Goal: Communication & Community: Ask a question

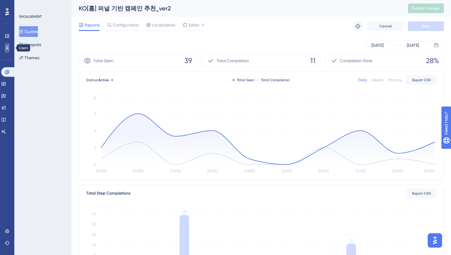
click at [7, 47] on icon at bounding box center [7, 48] width 5 height 5
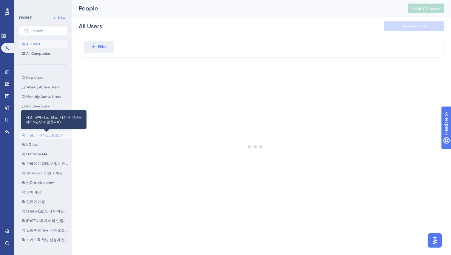
click at [37, 134] on span "퍼널_구매시도_완료_시장대비50등이하&딜오너 없음&KO" at bounding box center [47, 135] width 42 height 5
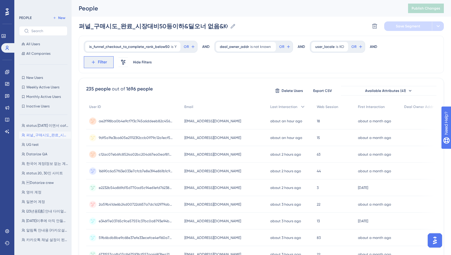
click at [104, 64] on span "Filter" at bounding box center [102, 62] width 9 height 7
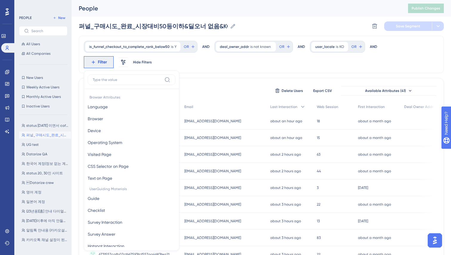
scroll to position [33, 0]
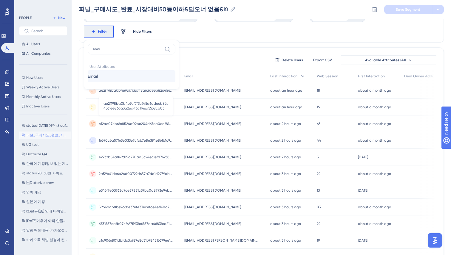
type input "ema"
click at [104, 78] on button "Email Email" at bounding box center [132, 76] width 88 height 12
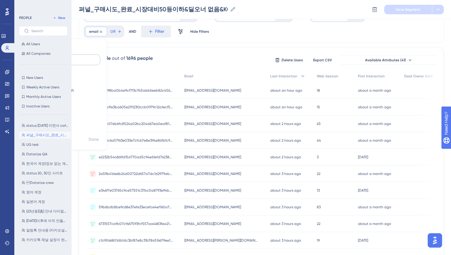
click at [95, 58] on input "text" at bounding box center [67, 60] width 55 height 4
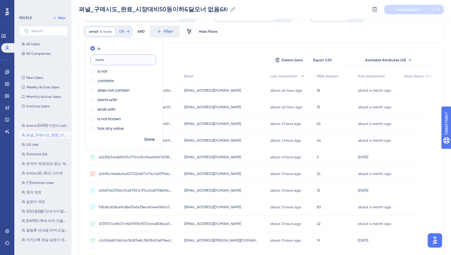
drag, startPoint x: 107, startPoint y: 60, endPoint x: 94, endPoint y: 59, distance: 13.7
click at [94, 59] on label "muto" at bounding box center [123, 60] width 66 height 11
paste input "wear@naver.com"
type input "[EMAIL_ADDRESS][DOMAIN_NAME]"
click at [151, 139] on span "Done" at bounding box center [149, 139] width 10 height 7
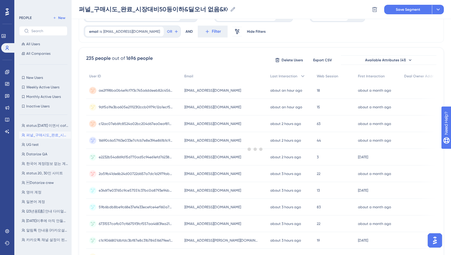
scroll to position [0, 0]
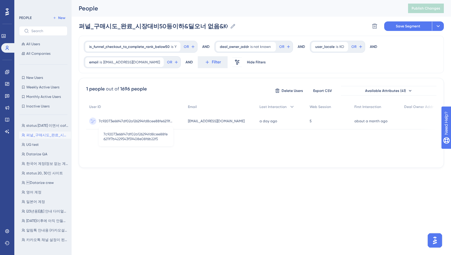
click at [139, 120] on span "7c92073e66f47df02a126294fd8cee88fe6211f7b4229543f59408e08f6b22f5" at bounding box center [136, 121] width 75 height 5
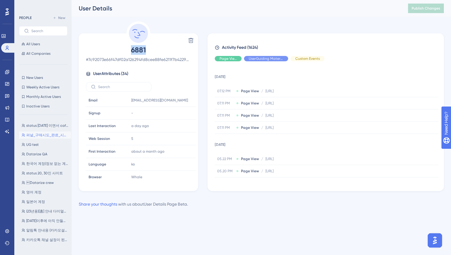
drag, startPoint x: 131, startPoint y: 51, endPoint x: 154, endPoint y: 50, distance: 22.4
click at [154, 51] on span "6881" at bounding box center [138, 50] width 105 height 10
copy span "6881"
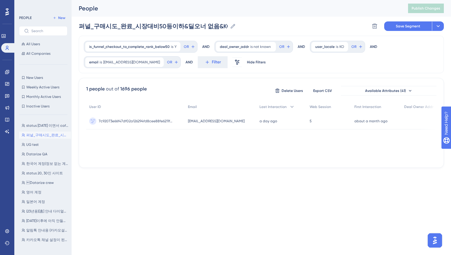
click at [120, 54] on div "is_funnel_checkout_to_complete_rank_below50 is Y Y Remove OR AND deal_owner_add…" at bounding box center [261, 55] width 365 height 38
click at [113, 61] on span "[EMAIL_ADDRESS][DOMAIN_NAME]" at bounding box center [131, 62] width 57 height 5
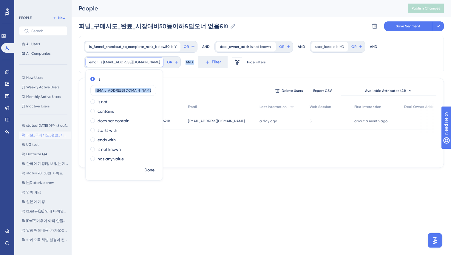
drag, startPoint x: 155, startPoint y: 91, endPoint x: 75, endPoint y: 92, distance: 80.8
click at [0, 0] on div "Performance Users Engagement Widgets Feedback Product Updates Knowledge Base AI…" at bounding box center [0, 0] width 0 height 0
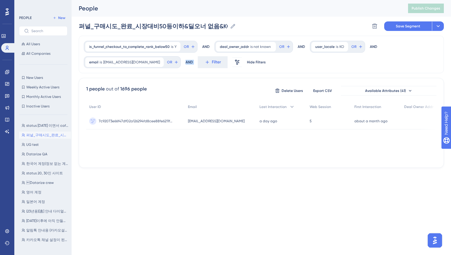
drag, startPoint x: 105, startPoint y: 90, endPoint x: 125, endPoint y: 73, distance: 26.3
click at [106, 89] on div "1 people out of 1696 people" at bounding box center [116, 89] width 60 height 7
click at [120, 61] on span "[EMAIL_ADDRESS][DOMAIN_NAME]" at bounding box center [131, 62] width 57 height 5
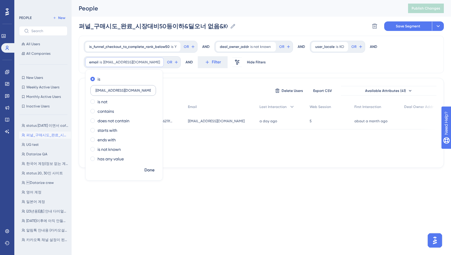
drag, startPoint x: 138, startPoint y: 91, endPoint x: 95, endPoint y: 90, distance: 42.6
click at [95, 90] on label "[EMAIL_ADDRESS][DOMAIN_NAME]" at bounding box center [123, 90] width 66 height 11
type input "[EMAIL_ADDRESS][DOMAIN_NAME]"
click at [144, 168] on span "Done" at bounding box center [149, 170] width 10 height 7
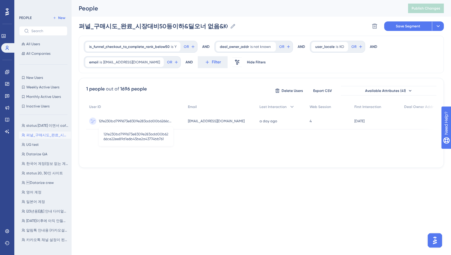
click at [137, 121] on span "12fe230bd7991673e8309e283add00b6266ce22ee89d1e6b45be2a43774bb761" at bounding box center [136, 121] width 75 height 5
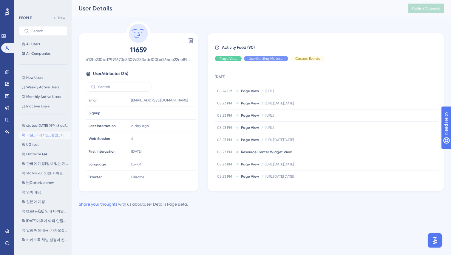
click at [434, 0] on html "Performance Users Engagement Widgets Feedback Product Updates Knowledge Base AI…" at bounding box center [225, 0] width 451 height 0
click at [437, 241] on img "Open AI Assistant Launcher" at bounding box center [434, 240] width 11 height 11
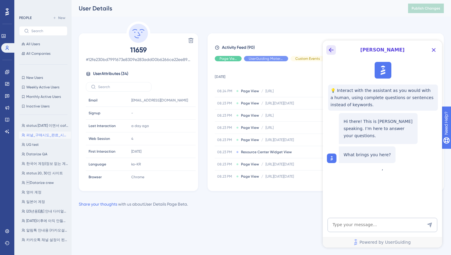
click at [331, 49] on icon "Back Button" at bounding box center [330, 49] width 7 height 7
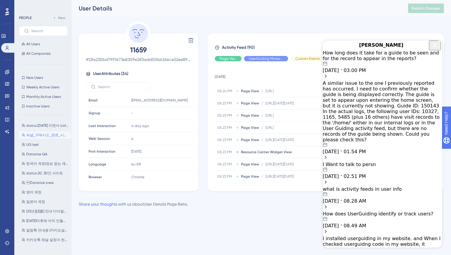
click at [433, 49] on icon "Close Button" at bounding box center [434, 44] width 7 height 7
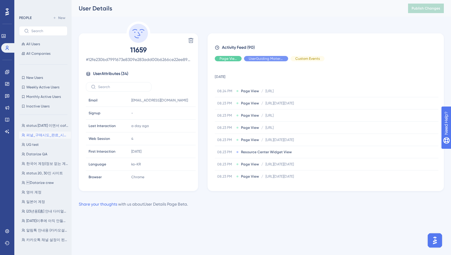
click at [332, 32] on div "Delete 11659 # 12fe230bd7991673e8309e283add00b6266ce22ee89d1e6b45be2a43774bb761…" at bounding box center [261, 106] width 365 height 170
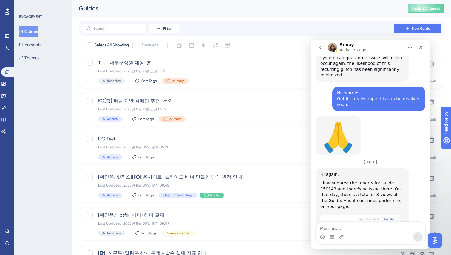
scroll to position [2505, 0]
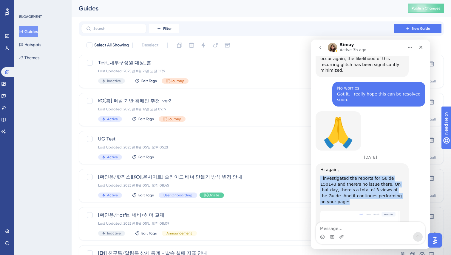
drag, startPoint x: 318, startPoint y: 71, endPoint x: 395, endPoint y: 92, distance: 80.5
click at [395, 164] on div "Hi again, I investigated the reports for Guide 150143 and there's no issue ther…" at bounding box center [361, 242] width 93 height 157
copy div "I investigated the reports for Guide 150143 and there's no issue there. On that…"
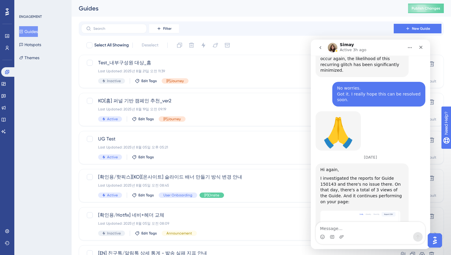
drag, startPoint x: 319, startPoint y: 153, endPoint x: 346, endPoint y: 202, distance: 55.9
click at [346, 202] on div "Hi again, I investigated the reports for Guide 150143 and there's no issue ther…" at bounding box center [361, 242] width 93 height 157
copy div "If you have an example user who has seen the Guide but it's not reflecting in t…"
click at [419, 49] on icon "Close" at bounding box center [420, 47] width 5 height 5
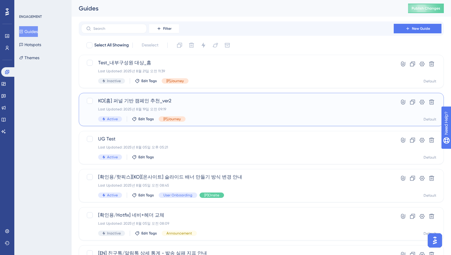
click at [196, 100] on span "KO[홈] 퍼널 기반 캠페인 추천_ver2" at bounding box center [237, 100] width 278 height 7
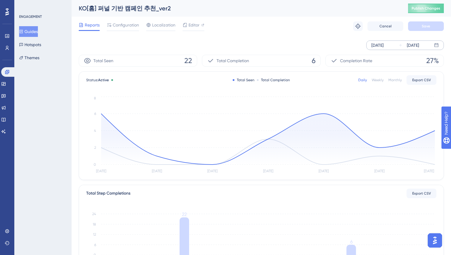
click at [396, 45] on div "Aug 22 2025 Aug 28 2025" at bounding box center [404, 46] width 77 height 10
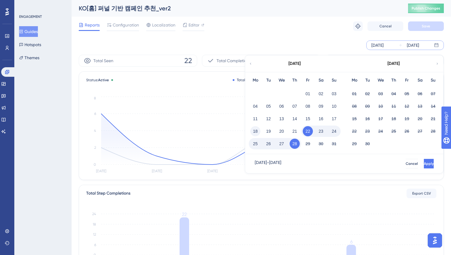
click at [256, 130] on button "18" at bounding box center [255, 131] width 10 height 10
click at [423, 163] on span "Apply" at bounding box center [428, 164] width 10 height 5
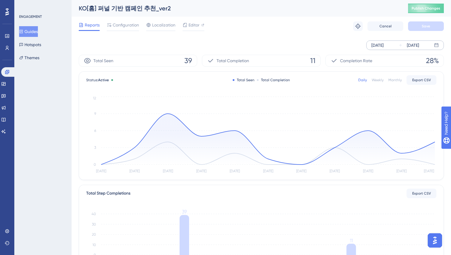
click at [71, 99] on div "ENGAGEMENT Guides Hotspots Themes" at bounding box center [42, 127] width 57 height 255
click at [434, 239] on img "Open AI Assistant Launcher" at bounding box center [434, 240] width 11 height 11
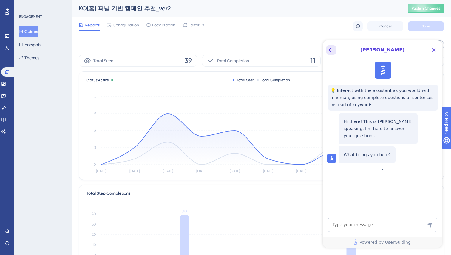
click at [330, 48] on icon "Back Button" at bounding box center [330, 49] width 7 height 7
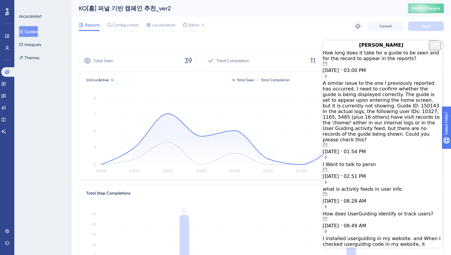
drag, startPoint x: 433, startPoint y: 50, endPoint x: 603, endPoint y: 44, distance: 170.6
click at [433, 47] on icon "Close Button" at bounding box center [435, 45] width 4 height 4
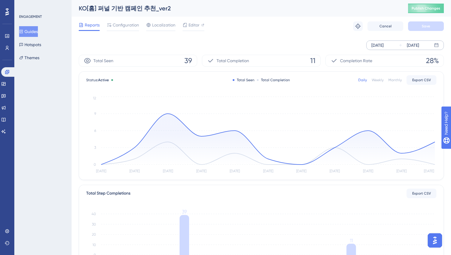
click at [436, 238] on img "Open AI Assistant Launcher" at bounding box center [434, 240] width 11 height 11
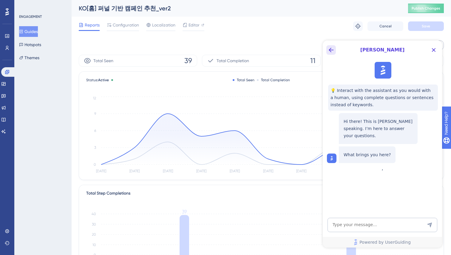
click at [333, 47] on icon "Back Button" at bounding box center [330, 49] width 7 height 7
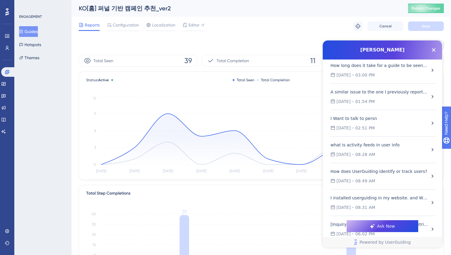
click at [373, 92] on div "A similar issue to the one I previously reported has occurred. I need to confir…" at bounding box center [379, 92] width 98 height 7
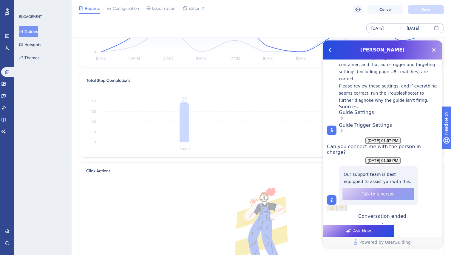
scroll to position [122, 0]
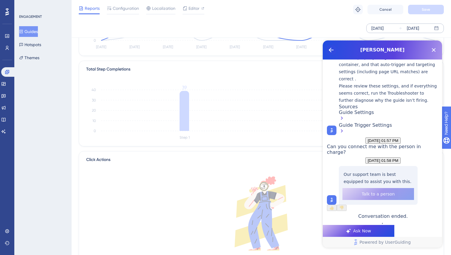
click at [333, 53] on icon "Back Button" at bounding box center [330, 49] width 7 height 7
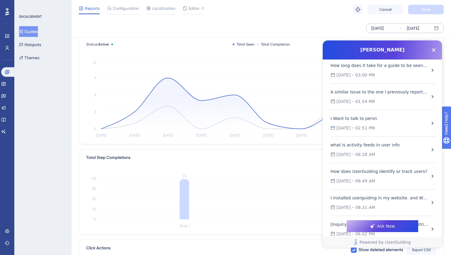
scroll to position [0, 0]
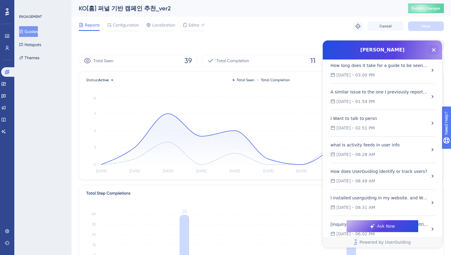
click at [433, 52] on icon "Close Button" at bounding box center [433, 49] width 7 height 7
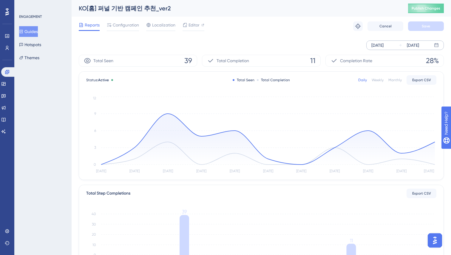
click at [0, 0] on div at bounding box center [0, 0] width 0 height 0
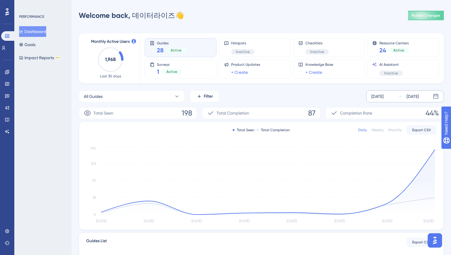
click at [401, 98] on icon at bounding box center [399, 96] width 4 height 4
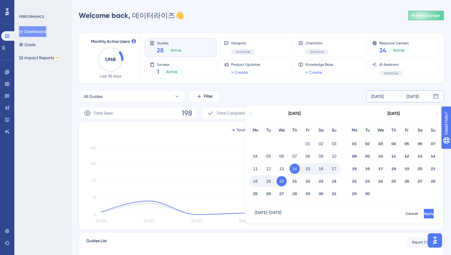
click at [283, 100] on div "All Guides Filter Aug 14 2025 Aug 20 2025 August 2025 Mo Tu We Th Fr Sa Su 01 0…" at bounding box center [261, 97] width 365 height 12
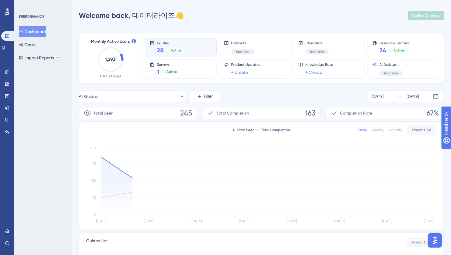
click at [288, 100] on div "All Guides Filter [DATE] [DATE]" at bounding box center [261, 97] width 365 height 12
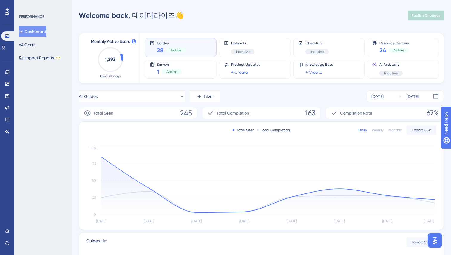
click at [287, 97] on div "All Guides Filter [DATE] [DATE]" at bounding box center [261, 97] width 365 height 12
click at [36, 83] on div "PERFORMANCE Dashboard Goals Impact Reports BETA" at bounding box center [42, 127] width 57 height 255
click at [35, 57] on button "Impact Reports BETA" at bounding box center [39, 57] width 41 height 11
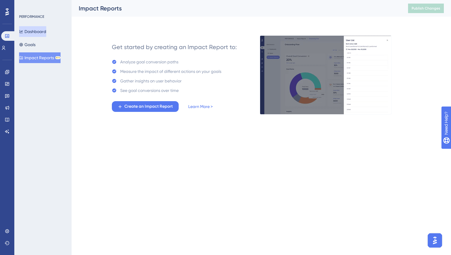
click at [42, 30] on button "Dashboard" at bounding box center [32, 31] width 27 height 11
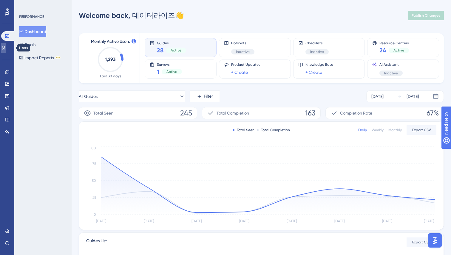
click at [6, 48] on icon at bounding box center [3, 48] width 5 height 5
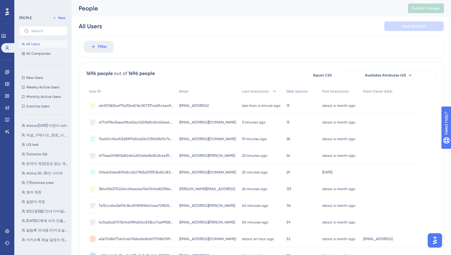
click at [6, 66] on div "Engagement Widgets Feedback Product Updates Knowledge Base AI Assistant" at bounding box center [7, 95] width 10 height 84
click at [6, 72] on icon at bounding box center [7, 72] width 5 height 5
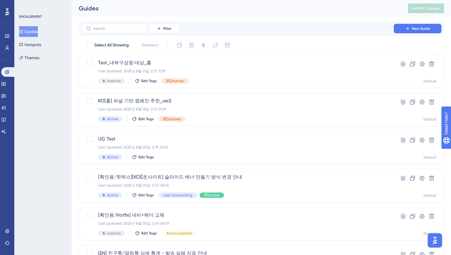
click at [435, 243] on img "Open AI Assistant Launcher" at bounding box center [434, 240] width 11 height 11
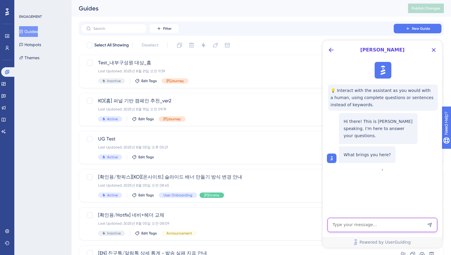
click at [361, 226] on textarea "AI Assistant Text Input" at bounding box center [382, 225] width 110 height 14
type textarea "I'd like to talk to person."
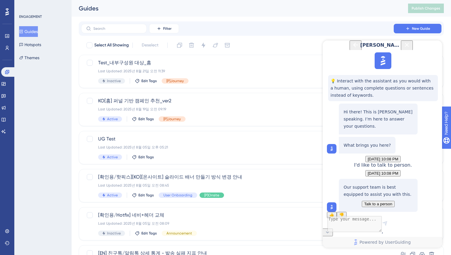
scroll to position [46, 0]
click at [371, 202] on span "Talk to a person" at bounding box center [378, 204] width 28 height 4
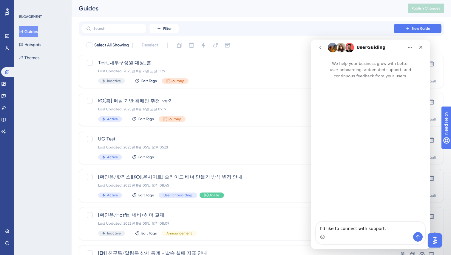
scroll to position [0, 0]
click at [320, 49] on icon "go back" at bounding box center [320, 47] width 5 height 5
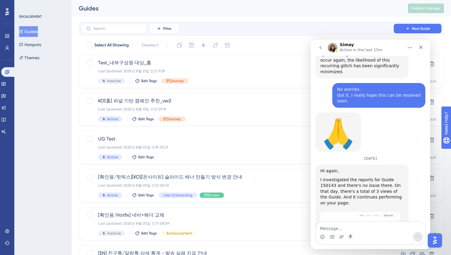
scroll to position [2488, 0]
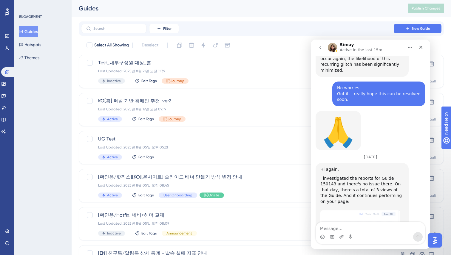
click at [340, 227] on textarea "Message…" at bounding box center [370, 227] width 109 height 10
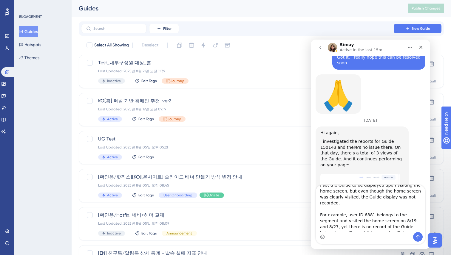
scroll to position [9, 0]
drag, startPoint x: 382, startPoint y: 201, endPoint x: 368, endPoint y: 201, distance: 13.7
click at [368, 201] on textarea "What I’m asking about is this: I set the Guide to be displayed upon visiting th…" at bounding box center [370, 208] width 109 height 47
click at [345, 205] on textarea "What I’m asking about is this: I set the Guide to be displayed upon visiting th…" at bounding box center [370, 208] width 109 height 47
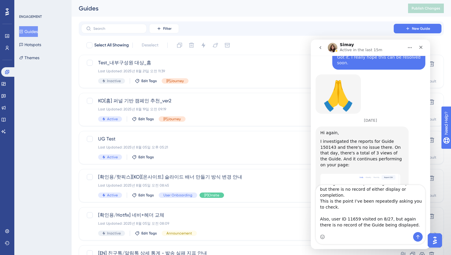
scroll to position [82, 0]
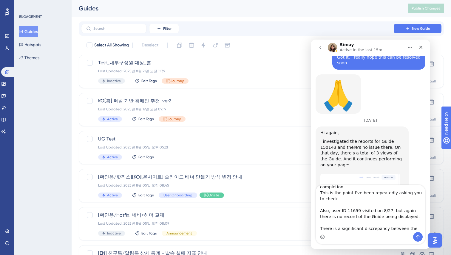
type textarea "What I’m asking about is this: I set the Guide to be displayed upon visiting th…"
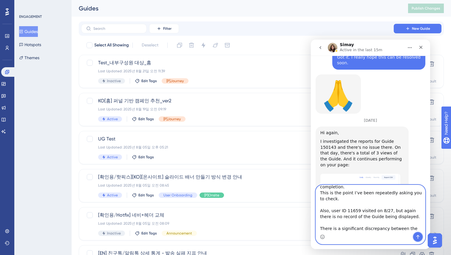
click at [418, 236] on icon "Send a message…" at bounding box center [417, 237] width 3 height 4
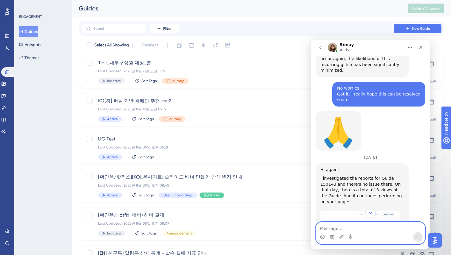
scroll to position [2655, 0]
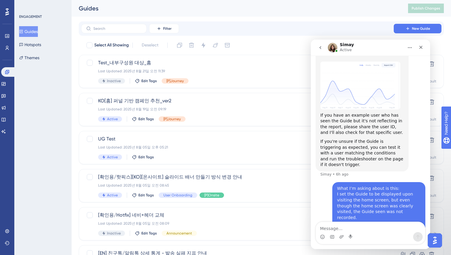
click at [401, 50] on div "Simay Active" at bounding box center [366, 48] width 76 height 10
click at [406, 47] on button "Home" at bounding box center [409, 47] width 11 height 11
click at [374, 47] on div "Simay Active" at bounding box center [366, 48] width 76 height 10
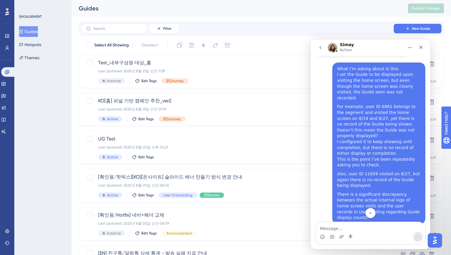
scroll to position [2765, 0]
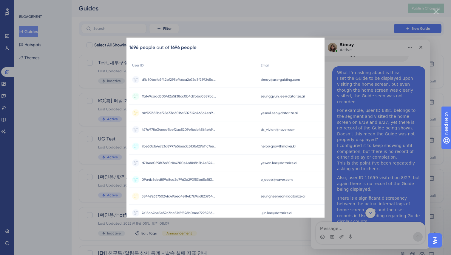
click at [304, 22] on div "Intercom messenger" at bounding box center [225, 127] width 451 height 255
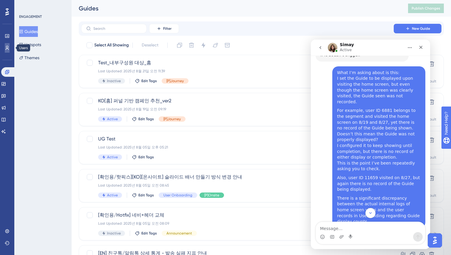
click at [5, 46] on link at bounding box center [7, 48] width 5 height 10
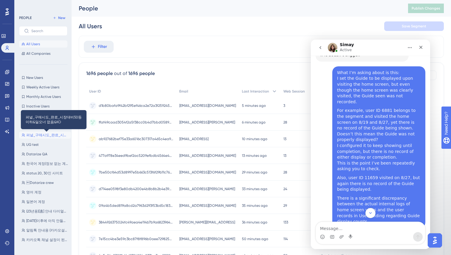
click at [42, 135] on span "퍼널_구매시도_완료_시장대비50등이하&딜오너 없음&KO" at bounding box center [47, 135] width 42 height 5
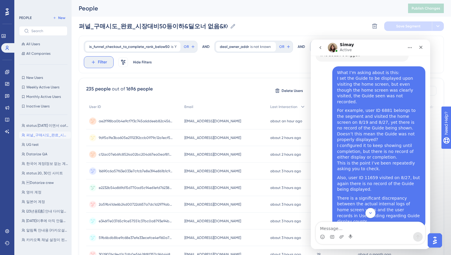
click at [106, 59] on span "Filter" at bounding box center [102, 62] width 9 height 7
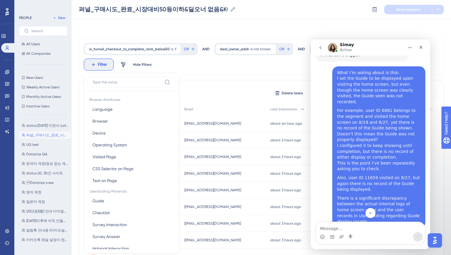
scroll to position [32, 0]
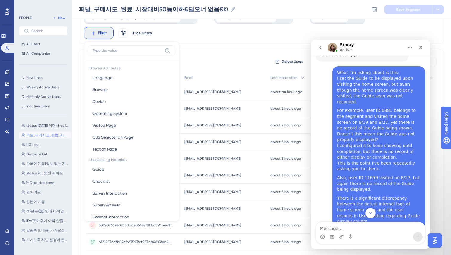
click at [119, 50] on input at bounding box center [127, 50] width 69 height 5
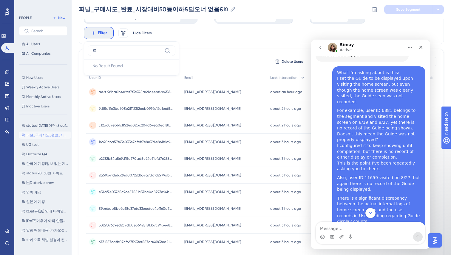
type input "ㄷ"
type input "email"
click at [112, 76] on button "Email Email" at bounding box center [132, 78] width 88 height 12
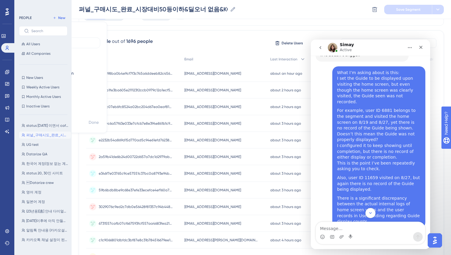
scroll to position [56, 0]
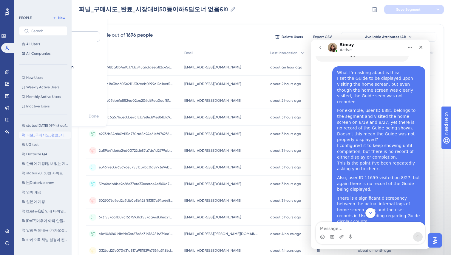
click at [95, 35] on input "text" at bounding box center [67, 37] width 55 height 4
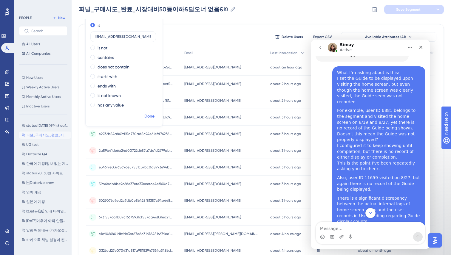
type input "[EMAIL_ADDRESS][DOMAIN_NAME]"
click at [148, 116] on span "Done" at bounding box center [149, 116] width 10 height 7
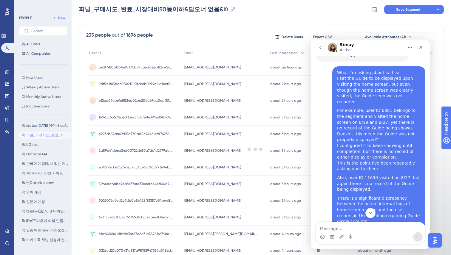
scroll to position [0, 0]
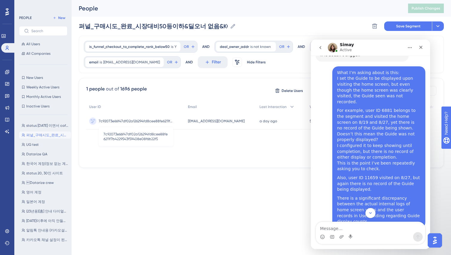
click at [130, 121] on span "7c92073e66f47df02a126294fd8cee88fe6211f7b4229543f59408e08f6b22f5" at bounding box center [136, 121] width 75 height 5
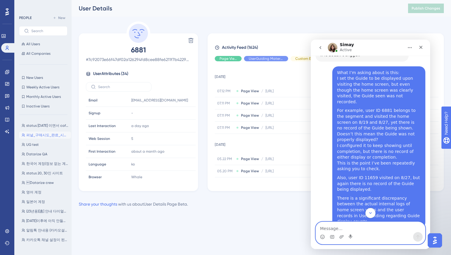
click at [331, 230] on textarea "Message…" at bounding box center [370, 227] width 109 height 10
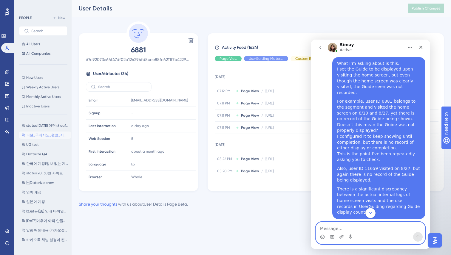
scroll to position [2774, 0]
click at [328, 229] on textarea "Message…" at bounding box center [370, 227] width 109 height 10
paste textarea "Ah, I thought the number at the top was the user ID. (Why didn’t you mention th…"
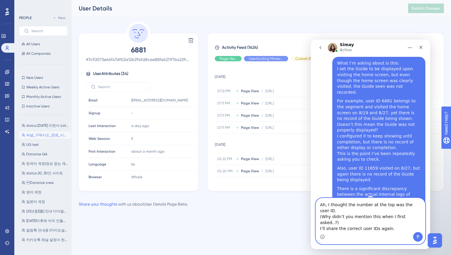
click at [324, 218] on textarea "Ah, I thought the number at the top was the user ID. (Why didn’t you mention th…" at bounding box center [370, 215] width 109 height 34
click at [414, 222] on textarea "Oh, I thought the number at the top was the user ID. (Why didn’t you mention th…" at bounding box center [370, 215] width 109 height 34
drag, startPoint x: 414, startPoint y: 223, endPoint x: 741, endPoint y: 263, distance: 329.9
click at [414, 223] on textarea "Oh, I thought the number at the top was the user ID. (Why didn’t you mention th…" at bounding box center [370, 215] width 109 height 34
click at [414, 221] on textarea "Oh, I thought the number at the top was the user ID. (Why didn’t you mention th…" at bounding box center [370, 215] width 109 height 34
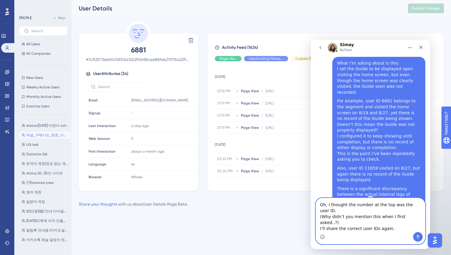
click at [395, 228] on textarea "Oh, I thought the number at the top was the user ID. (Why didn’t you mention th…" at bounding box center [370, 215] width 109 height 34
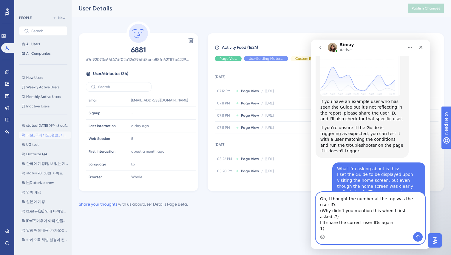
scroll to position [2665, 0]
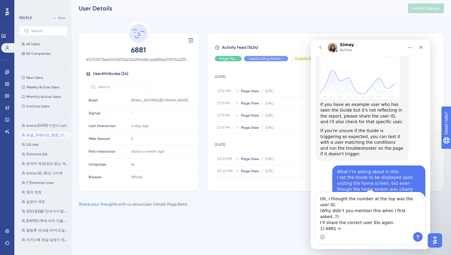
click at [160, 63] on span "# 7c92073e66f47df02a126294fd8cee88fe6211f7b4229543f59408e08f6b22f5" at bounding box center [138, 59] width 105 height 7
click at [170, 57] on span "# 7c92073e66f47df02a126294fd8cee88fe6211f7b4229543f59408e08f6b22f5" at bounding box center [138, 59] width 105 height 7
click at [171, 58] on span "# 7c92073e66f47df02a126294fd8cee88fe6211f7b4229543f59408e08f6b22f5" at bounding box center [138, 59] width 105 height 7
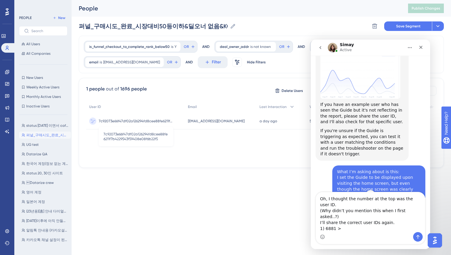
click at [142, 121] on span "7c92073e66f47df02a126294fd8cee88fe6211f7b4229543f59408e08f6b22f5" at bounding box center [136, 121] width 75 height 5
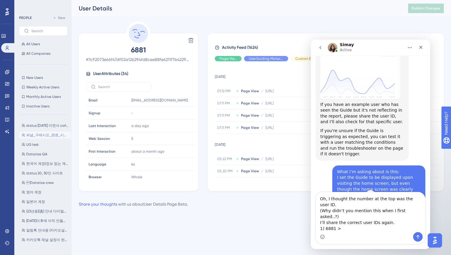
click at [107, 58] on span "# 7c92073e66f47df02a126294fd8cee88fe6211f7b4229543f59408e08f6b22f5" at bounding box center [138, 59] width 105 height 7
click at [88, 60] on span "# 7c92073e66f47df02a126294fd8cee88fe6211f7b4229543f59408e08f6b22f5" at bounding box center [138, 59] width 105 height 7
copy div "# 7c92073e66f47df02a126294fd8cee88fe6211f7b4229543f59408e08f6b22f5"
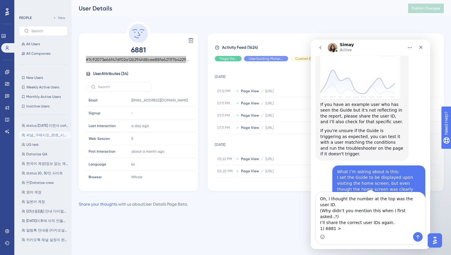
drag, startPoint x: 355, startPoint y: 233, endPoint x: 351, endPoint y: 228, distance: 6.3
click at [355, 233] on div "Intercom messenger" at bounding box center [370, 237] width 109 height 10
click at [351, 228] on textarea "Oh, I thought the number at the top was the user ID. (Why didn’t you mention th…" at bounding box center [370, 213] width 109 height 40
paste textarea "# 7c92073e66f47df02a126294fd8cee88fe6211f7b4229543f59408e08f6b22f5"
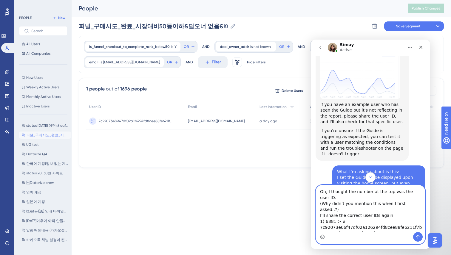
type textarea "Oh, I thought the number at the top was the user ID. (Why didn’t you mention th…"
click at [109, 63] on span "[EMAIL_ADDRESS][DOMAIN_NAME]" at bounding box center [131, 62] width 57 height 5
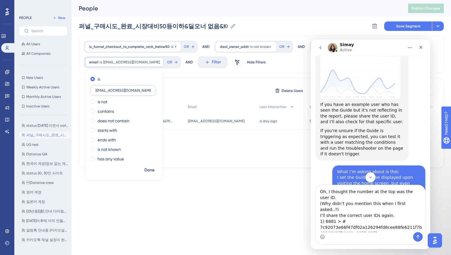
drag, startPoint x: 143, startPoint y: 94, endPoint x: 95, endPoint y: 90, distance: 48.1
click at [95, 90] on label "[EMAIL_ADDRESS][DOMAIN_NAME]" at bounding box center [123, 90] width 66 height 11
click at [112, 88] on label "[EMAIL_ADDRESS][DOMAIN_NAME]" at bounding box center [123, 90] width 66 height 11
click at [112, 89] on input "[EMAIL_ADDRESS][DOMAIN_NAME]" at bounding box center [122, 91] width 55 height 4
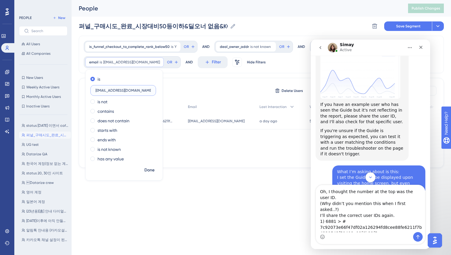
click at [112, 89] on input "[EMAIL_ADDRESS][DOMAIN_NAME]" at bounding box center [122, 91] width 55 height 4
paste input "[EMAIL_ADDRESS][DOMAIN_NAME]"
type input "[EMAIL_ADDRESS][DOMAIN_NAME]"
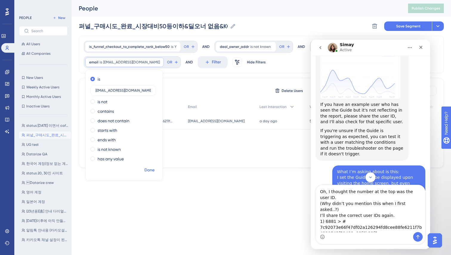
click at [148, 171] on span "Done" at bounding box center [149, 170] width 10 height 7
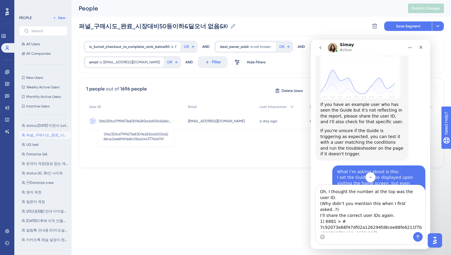
click at [157, 122] on span "12fe230bd7991673e8309e283add00b6266ce22ee89d1e6b45be2a43774bb761" at bounding box center [136, 121] width 75 height 5
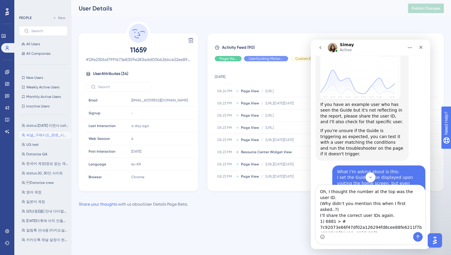
click at [154, 59] on span "# 12fe230bd7991673e8309e283add00b6266ce22ee89d1e6b45be2a43774bb761" at bounding box center [138, 59] width 105 height 7
click at [164, 59] on span "# 12fe230bd7991673e8309e283add00b6266ce22ee89d1e6b45be2a43774bb761" at bounding box center [138, 59] width 105 height 7
copy div "# 12fe230bd7991673e8309e283add00b6266ce22ee89d1e6b45be2a43774bb761"
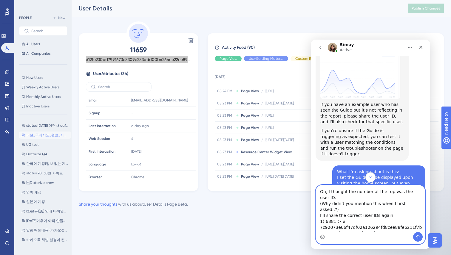
click at [349, 228] on textarea "Oh, I thought the number at the top was the user ID. (Why didn’t you mention th…" at bounding box center [370, 208] width 109 height 47
paste textarea "# 12fe230bd7991673e8309e283add00b6266ce22ee89d1e6b45be2a43774bb761"
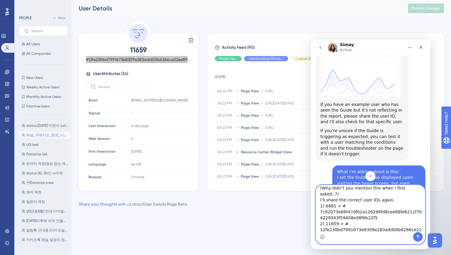
type textarea "Oh, I thought the number at the top was the user ID. (Why didn’t you mention th…"
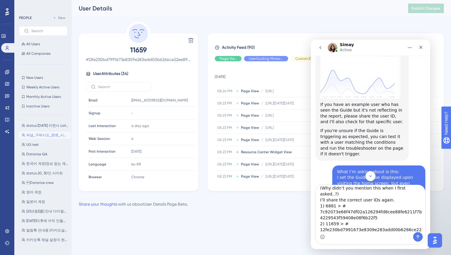
click at [154, 7] on div "User Details" at bounding box center [236, 8] width 314 height 8
click at [185, 12] on div "User Details" at bounding box center [236, 8] width 314 height 8
click at [369, 222] on textarea "Oh, I thought the number at the top was the user ID. (Why didn’t you mention th…" at bounding box center [370, 208] width 109 height 47
click at [381, 227] on textarea "Oh, I thought the number at the top was the user ID. (Why didn’t you mention th…" at bounding box center [370, 208] width 109 height 47
paste textarea "Message…"
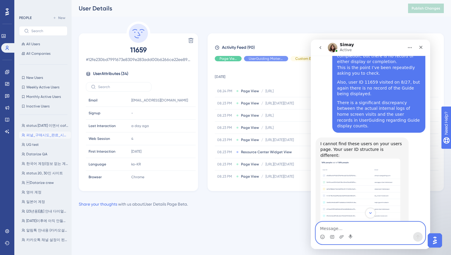
scroll to position [2860, 0]
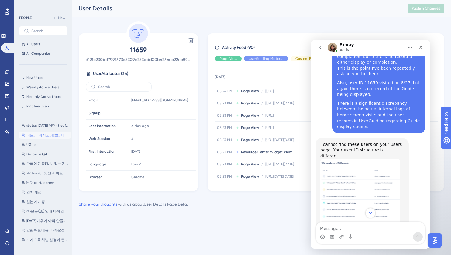
drag, startPoint x: 320, startPoint y: 154, endPoint x: 353, endPoint y: 196, distance: 54.1
click at [353, 196] on div "I cannot find these users on your users page. Your user ID structure is differe…" at bounding box center [370, 242] width 110 height 209
copy div "Also, you need to troubleshoot and test this, we cannot identify why a user doe…"
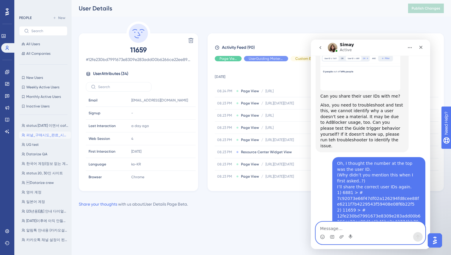
click at [336, 229] on textarea "Message…" at bounding box center [370, 227] width 109 height 10
type textarea "ㅅ"
type textarea "Thank you!"
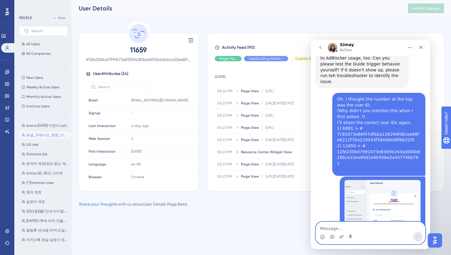
scroll to position [3109, 0]
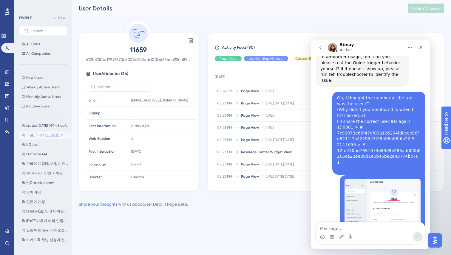
click at [336, 229] on textarea "Message…" at bounding box center [370, 227] width 109 height 10
paste textarea "I’ll check and get back to you!"
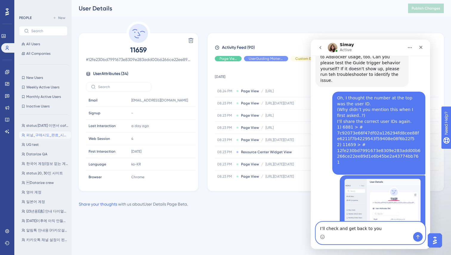
type textarea "I’ll check and get back to you."
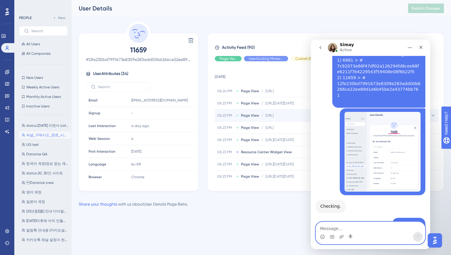
scroll to position [3177, 0]
